Goal: Task Accomplishment & Management: Use online tool/utility

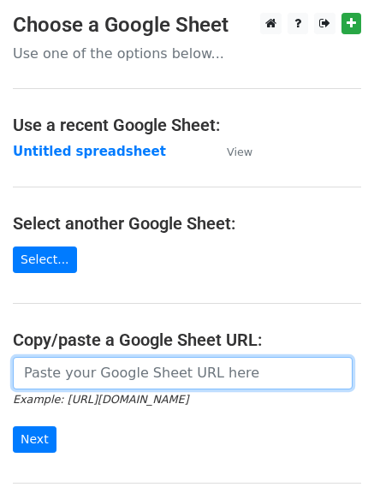
click at [91, 381] on input "url" at bounding box center [183, 373] width 340 height 33
paste input "Hello, We have Currently listed a premium Domain [DOMAIN_NAME] is now available…"
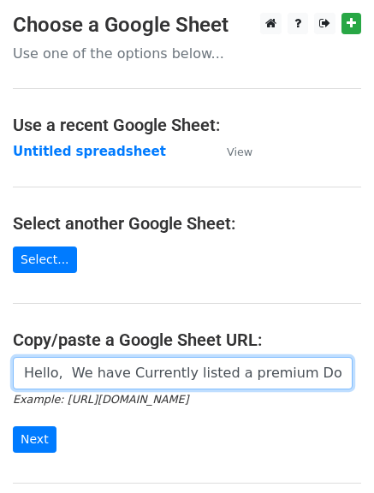
scroll to position [0, 5527]
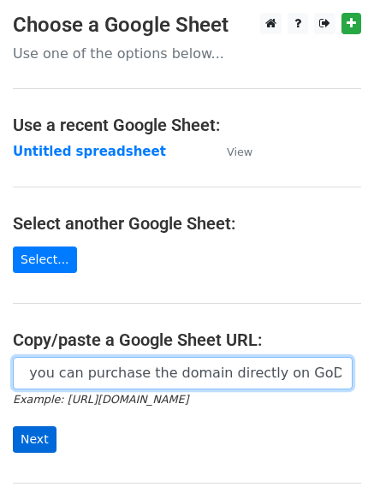
type input "Hello, We have Currently listed a premium Domain [DOMAIN_NAME] is now available…"
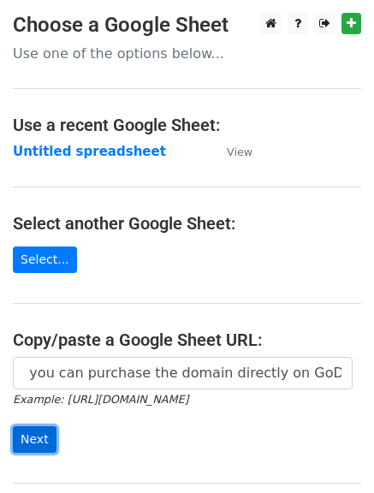
scroll to position [0, 0]
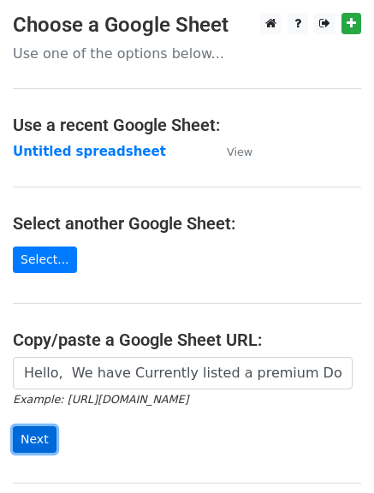
click at [28, 428] on input "Next" at bounding box center [35, 439] width 44 height 27
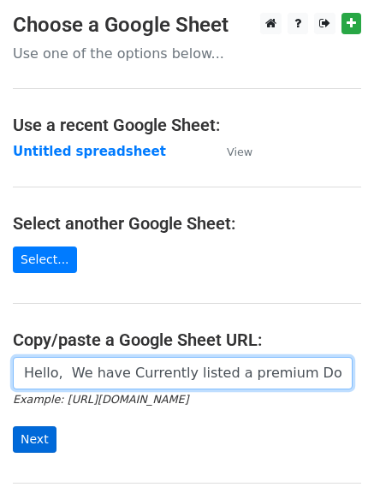
scroll to position [0, 5527]
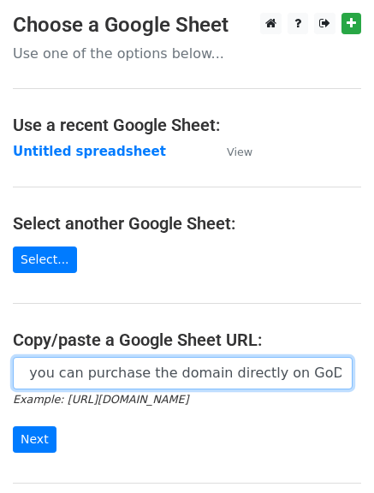
click at [87, 365] on input "Hello, We have Currently listed a premium Domain [DOMAIN_NAME] is now available…" at bounding box center [183, 373] width 340 height 33
click at [80, 374] on input "Hello, We have Currently listed a premium Domain [DOMAIN_NAME] is now available…" at bounding box center [183, 373] width 340 height 33
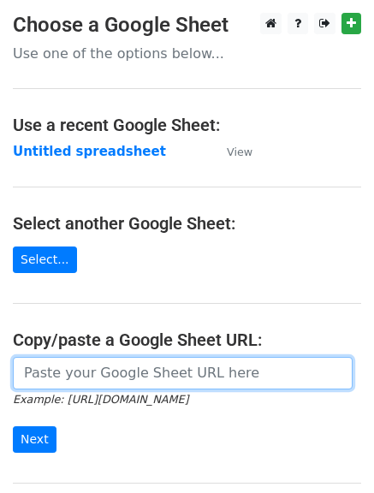
scroll to position [0, 0]
click at [50, 370] on input "url" at bounding box center [183, 373] width 340 height 33
paste input "[URL][DOMAIN_NAME]"
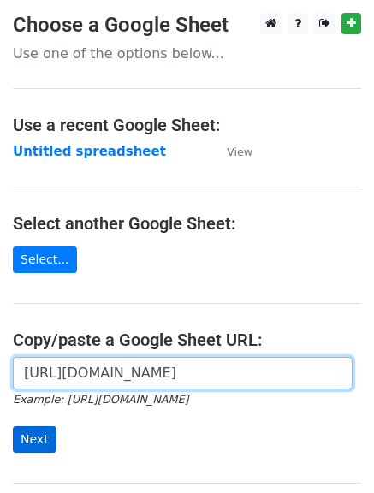
type input "[URL][DOMAIN_NAME]"
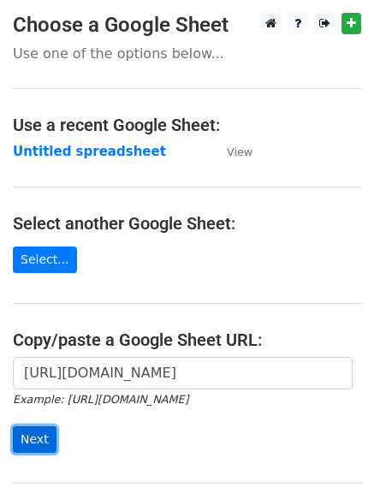
scroll to position [0, 0]
click at [23, 430] on input "Next" at bounding box center [35, 439] width 44 height 27
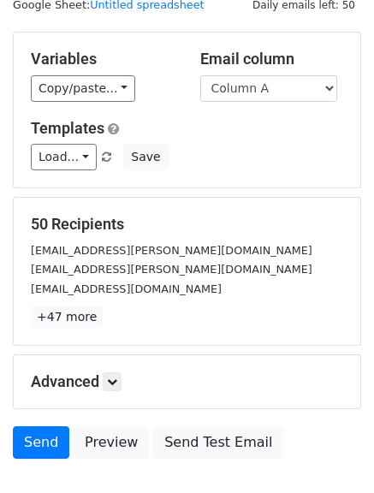
scroll to position [80, 0]
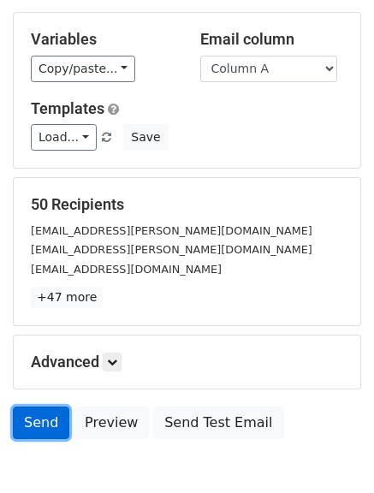
click at [26, 418] on link "Send" at bounding box center [41, 423] width 56 height 33
